Goal: Information Seeking & Learning: Check status

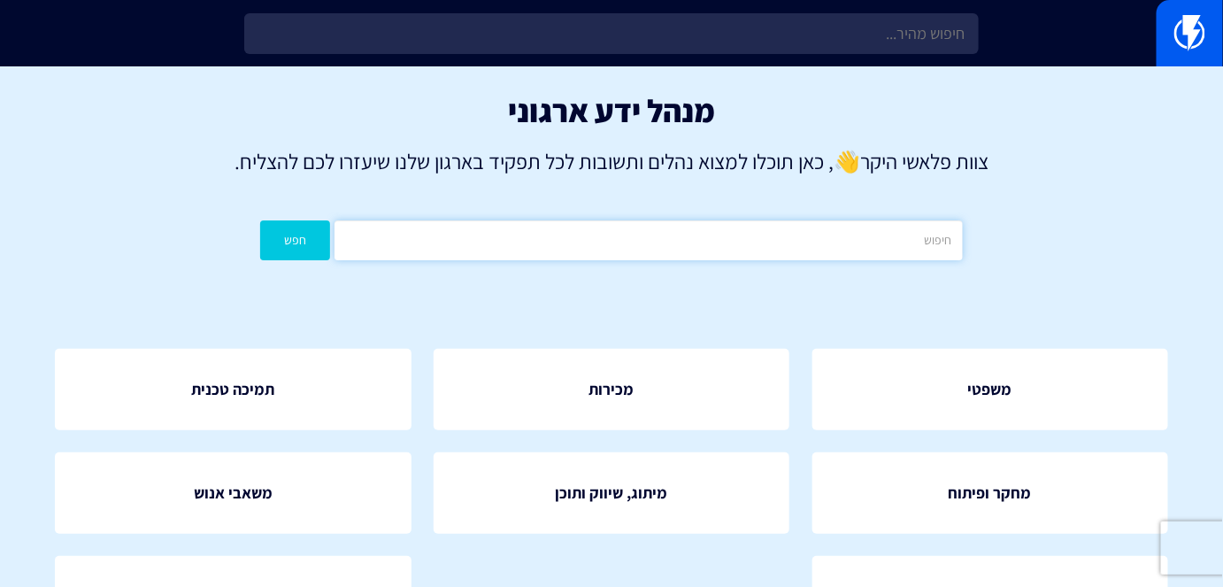
click at [863, 228] on input "text" at bounding box center [649, 240] width 628 height 40
click at [1048, 273] on div "מנהל ידע ארגוני צוות פלאשי היקר 👋 , כאן תוכלו למצוא נהלים ותשובות לכל תפקיד באר…" at bounding box center [611, 180] width 1223 height 229
click at [794, 239] on input "text" at bounding box center [649, 240] width 628 height 40
click at [1024, 282] on div "מנהל ידע ארגוני צוות פלאשי היקר 👋 , כאן תוכלו למצוא נהלים ותשובות לכל תפקיד באר…" at bounding box center [611, 180] width 1223 height 229
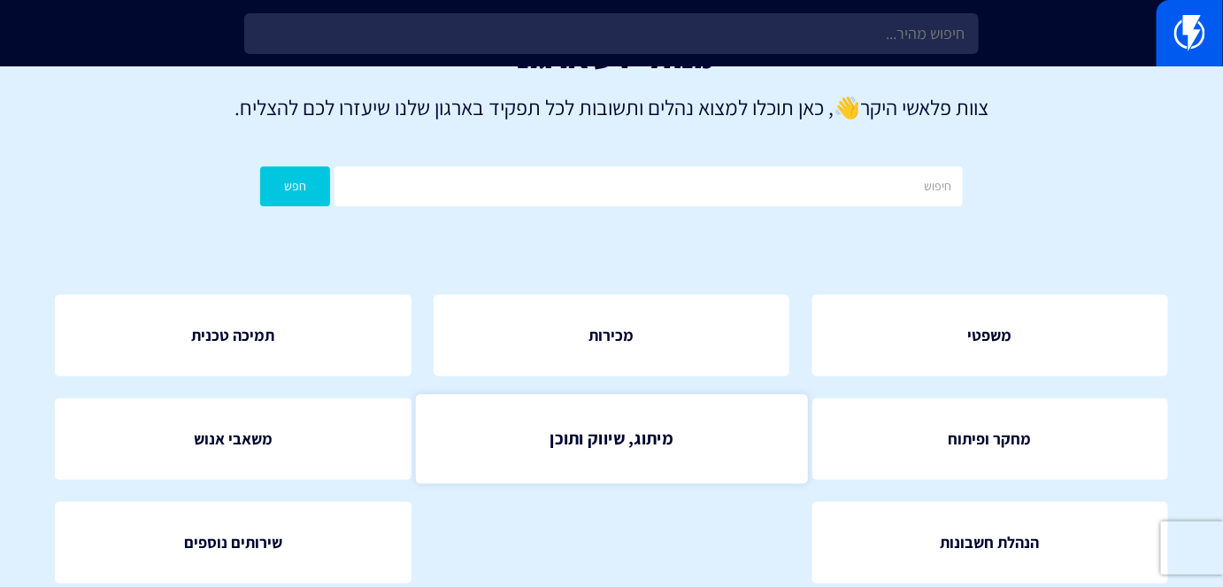
scroll to position [125, 0]
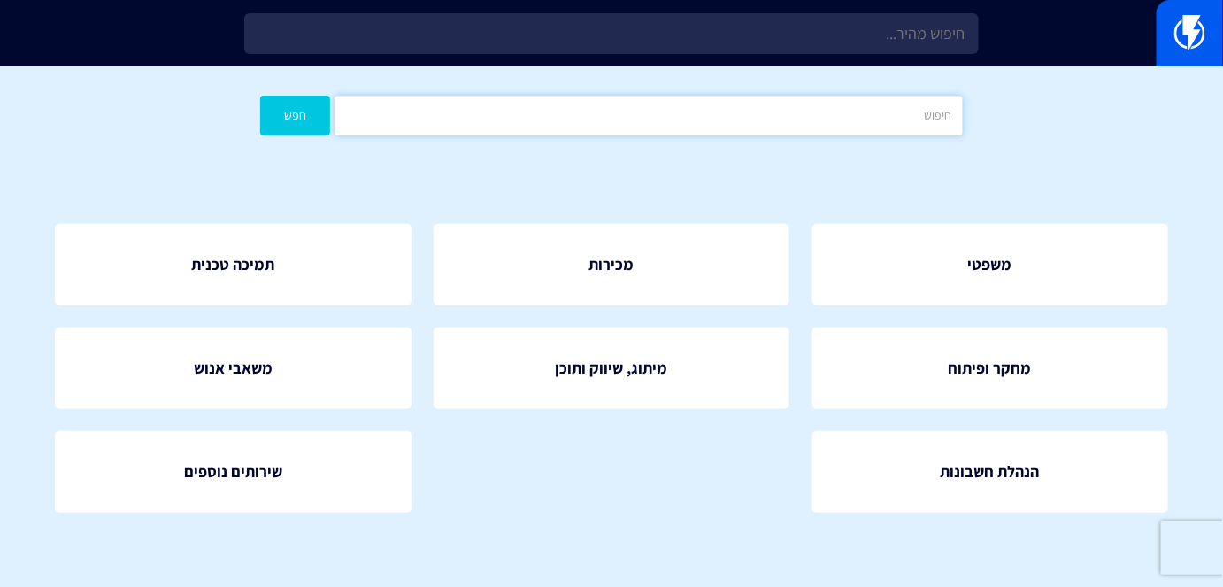
click at [859, 121] on input "text" at bounding box center [649, 116] width 628 height 40
click at [972, 169] on section "מנהל ידע ארגוני צוות פלאשי היקר 👋 , כאן תוכלו למצוא נהלים ותשובות לכל תפקיד באר…" at bounding box center [611, 265] width 1223 height 646
click at [625, 101] on input "text" at bounding box center [649, 116] width 628 height 40
type input "אוטומציה"
click at [306, 116] on button "חפש" at bounding box center [295, 116] width 70 height 40
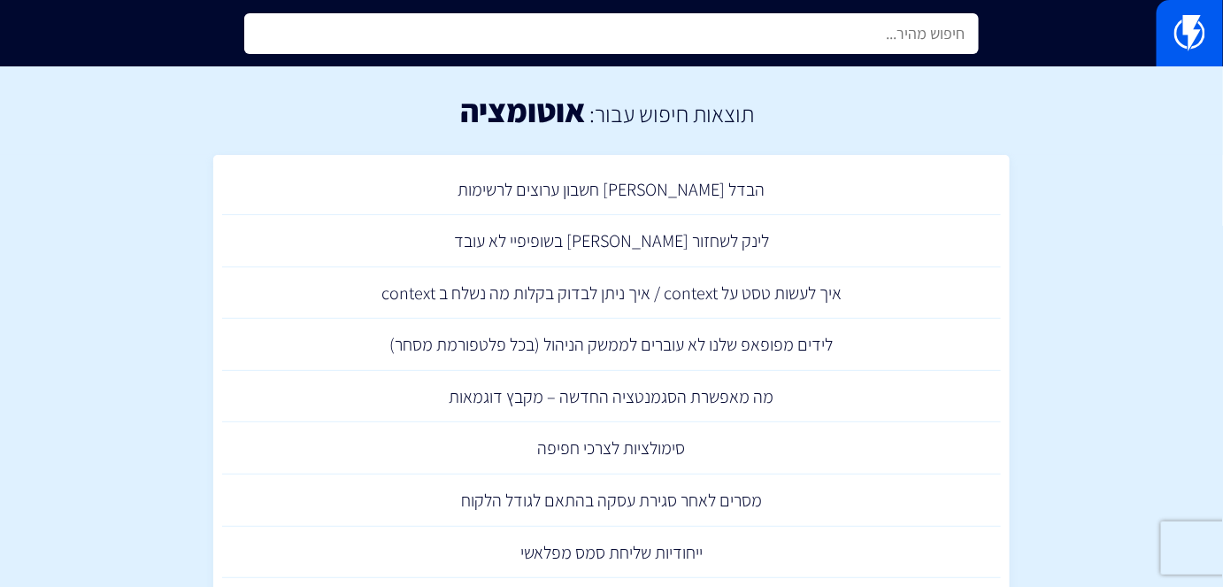
click at [960, 35] on input "text" at bounding box center [611, 33] width 734 height 41
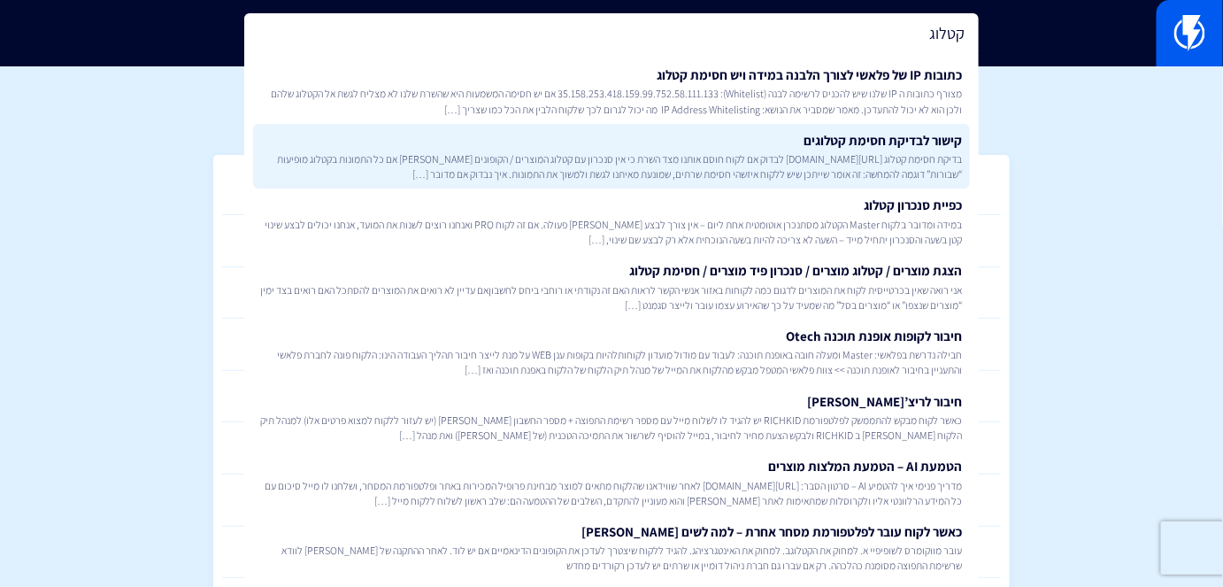
type input "קטלוג"
click at [855, 126] on link "קישור לבדיקת חסימת קטלוגים בדיקת חסימת קטלוג https://flashy.app/server-check לב…" at bounding box center [611, 157] width 716 height 66
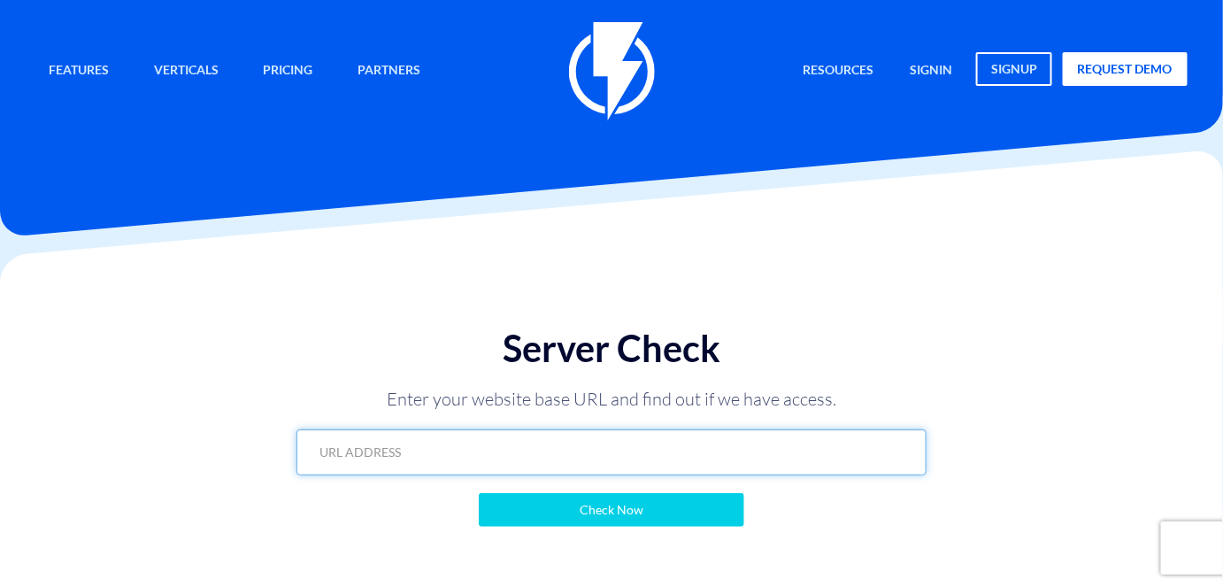
click at [709, 442] on input "text" at bounding box center [611, 452] width 629 height 46
paste input "[URL][DOMAIN_NAME]"
type input "https://myarmy.co.il/?flashy_export=products&flashy_pagination=true&per_page=10…"
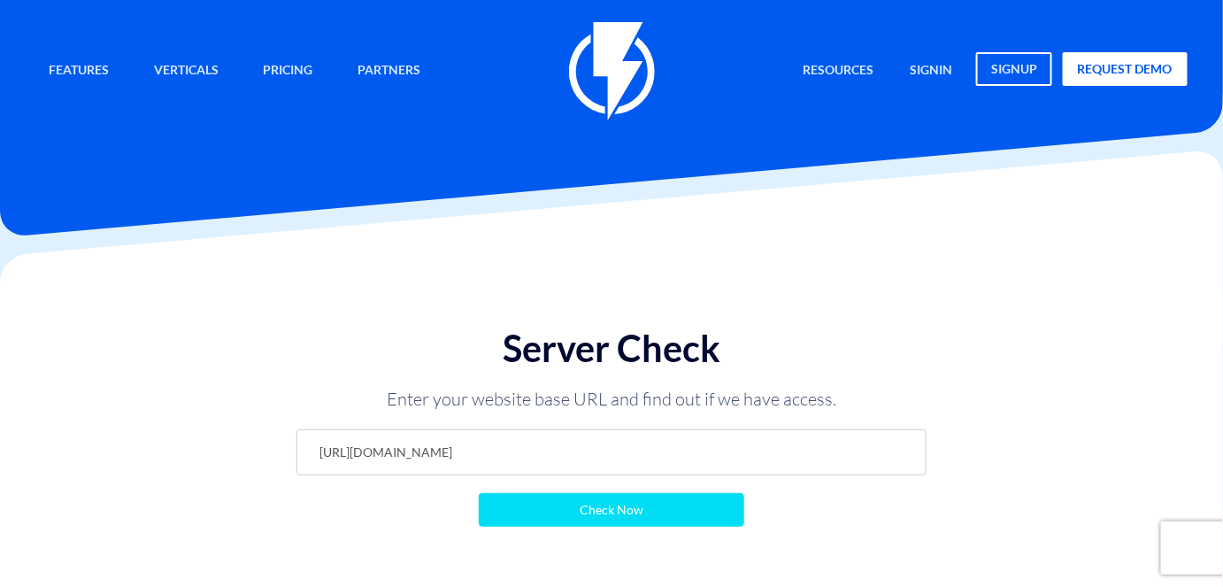
click at [675, 514] on input "Check Now" at bounding box center [612, 510] width 266 height 34
